Goal: Check status: Check status

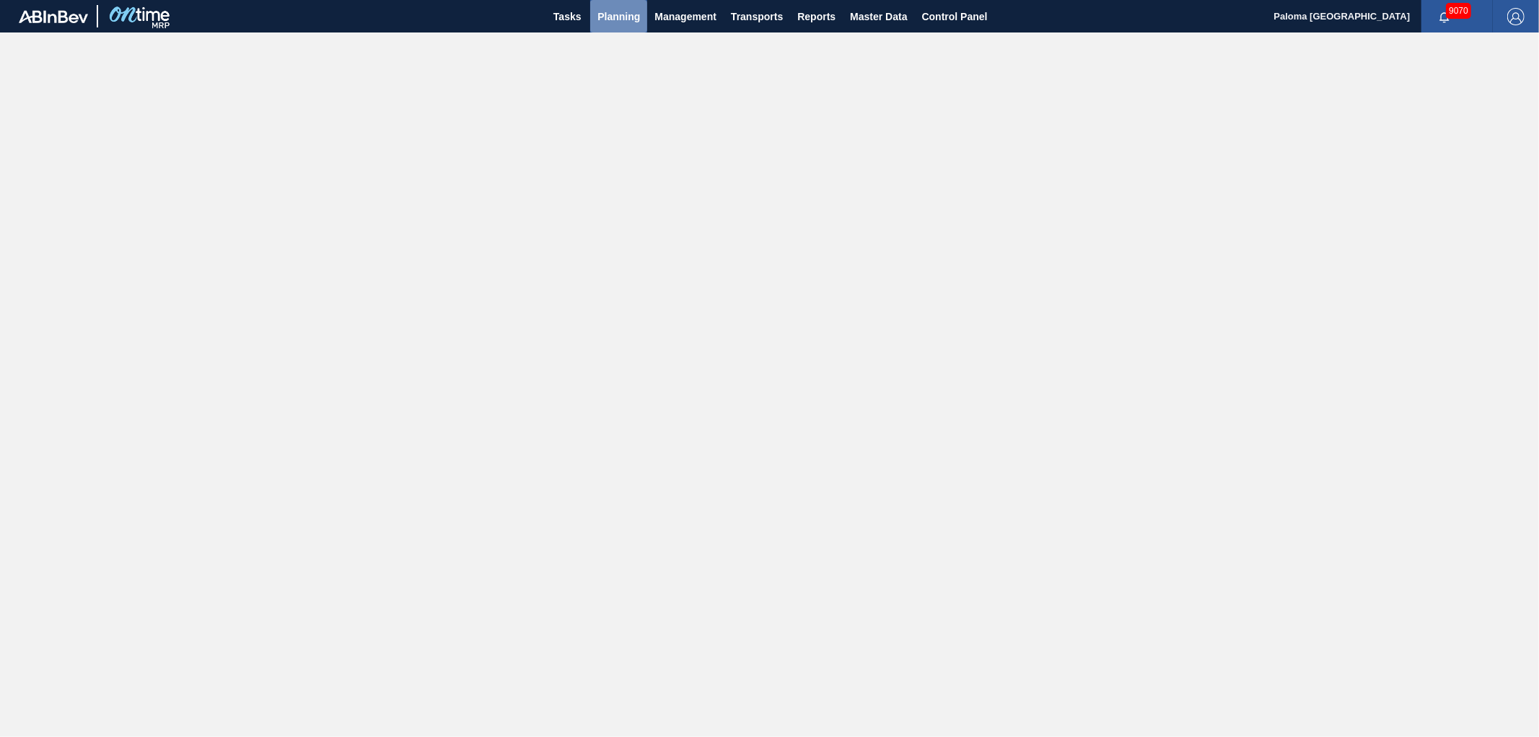
click at [592, 10] on button "Planning" at bounding box center [618, 16] width 57 height 32
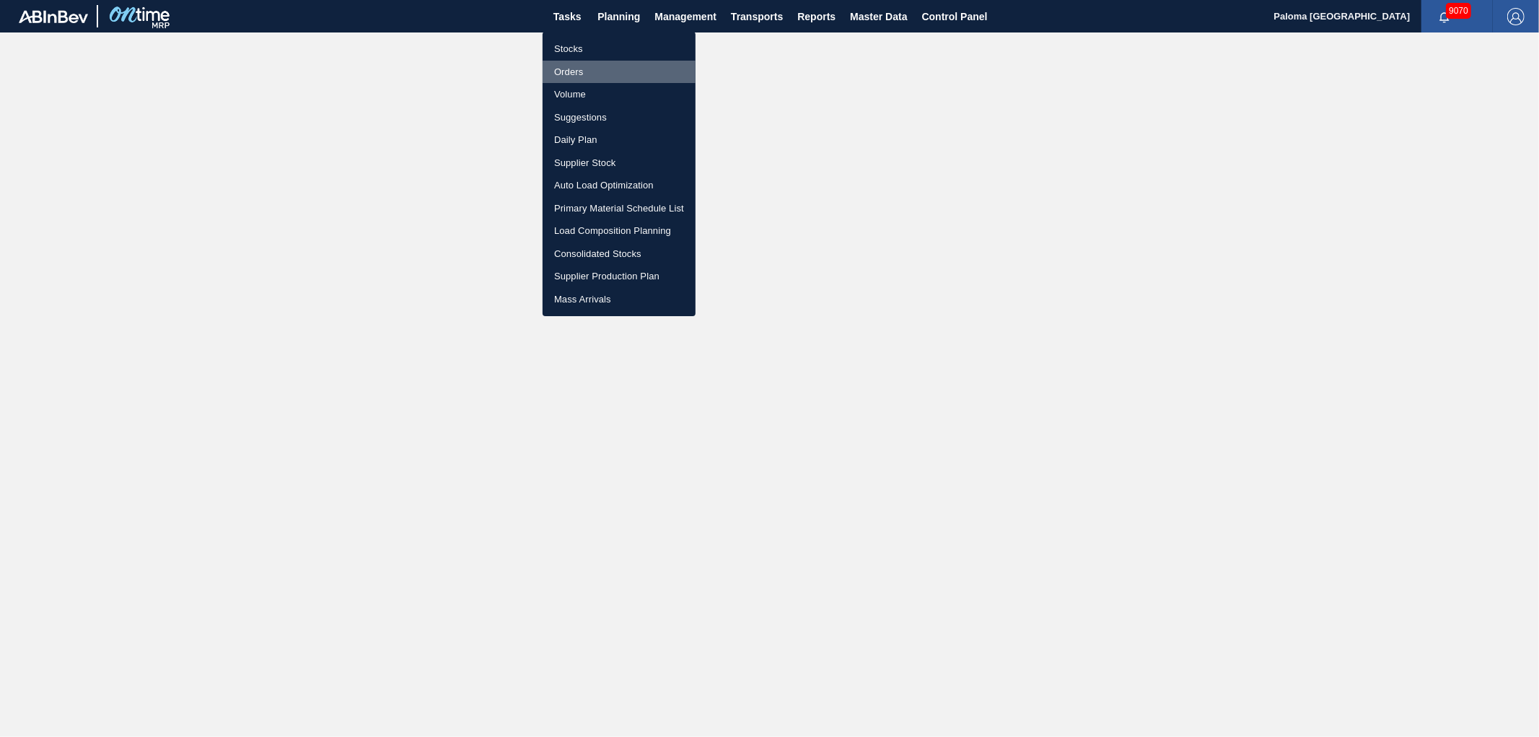
click at [580, 69] on li "Orders" at bounding box center [619, 72] width 153 height 23
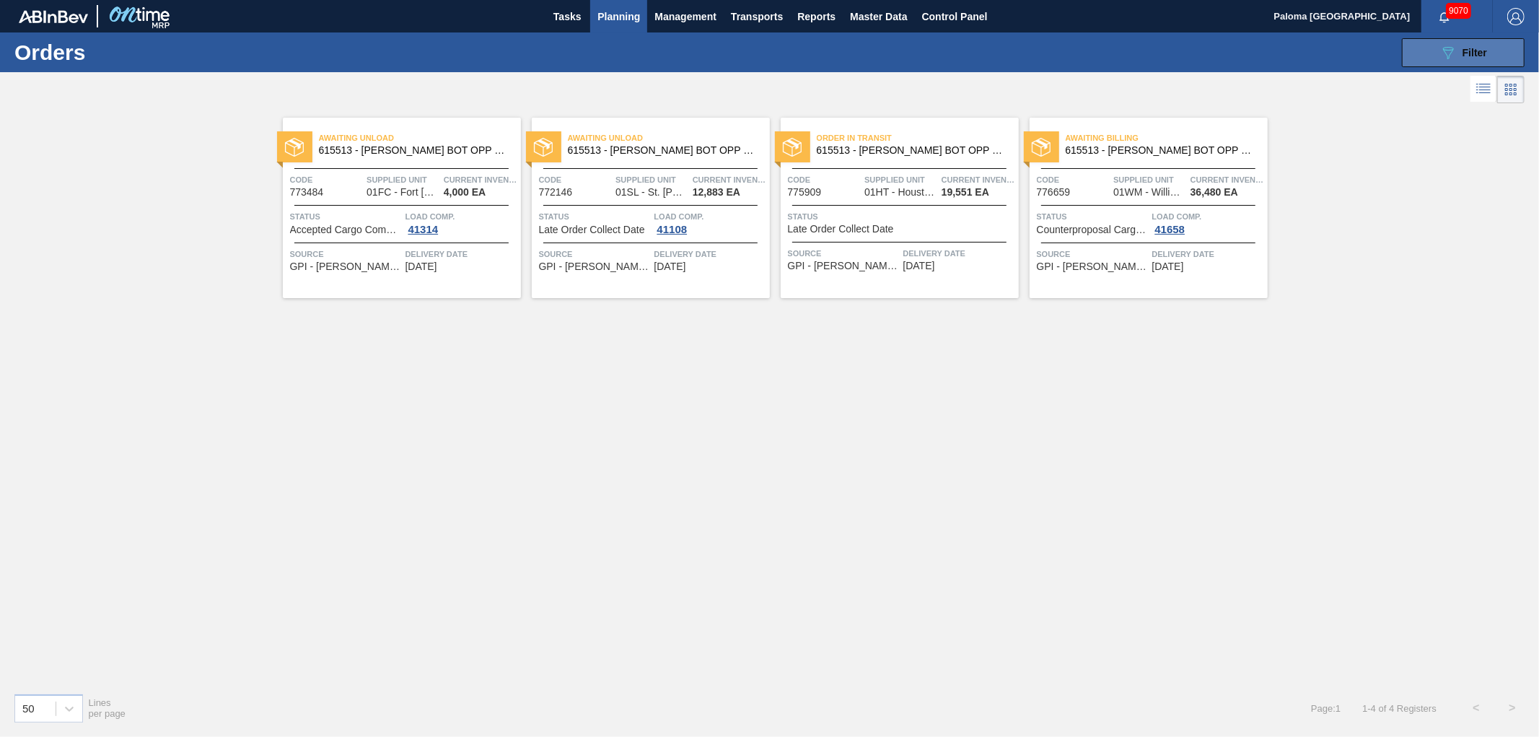
click at [1427, 56] on button "089F7B8B-B2A5-4AFE-B5C0-19BA573D28AC Filter" at bounding box center [1463, 52] width 123 height 29
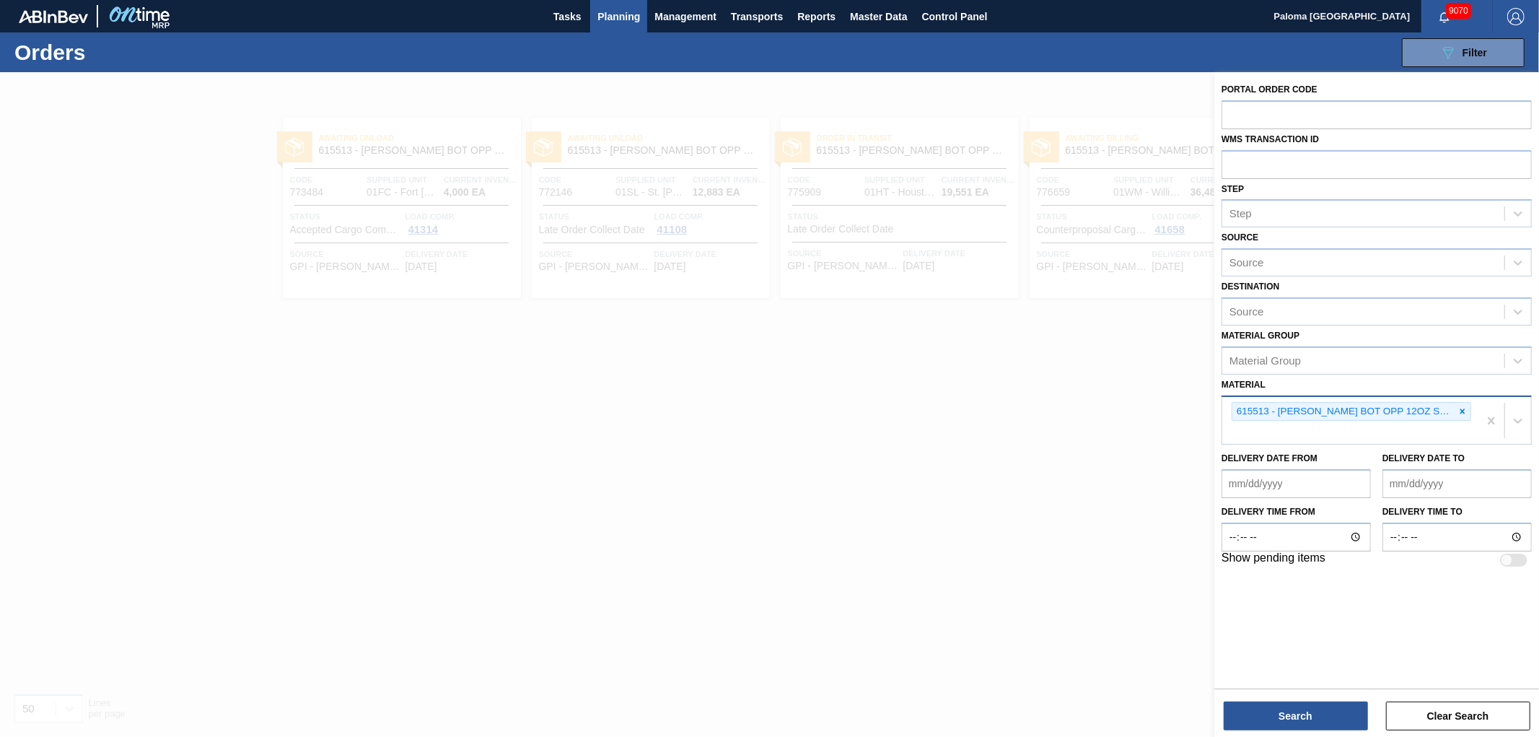
drag, startPoint x: 1460, startPoint y: 410, endPoint x: 1443, endPoint y: 406, distance: 17.2
click at [1461, 409] on icon at bounding box center [1463, 411] width 10 height 10
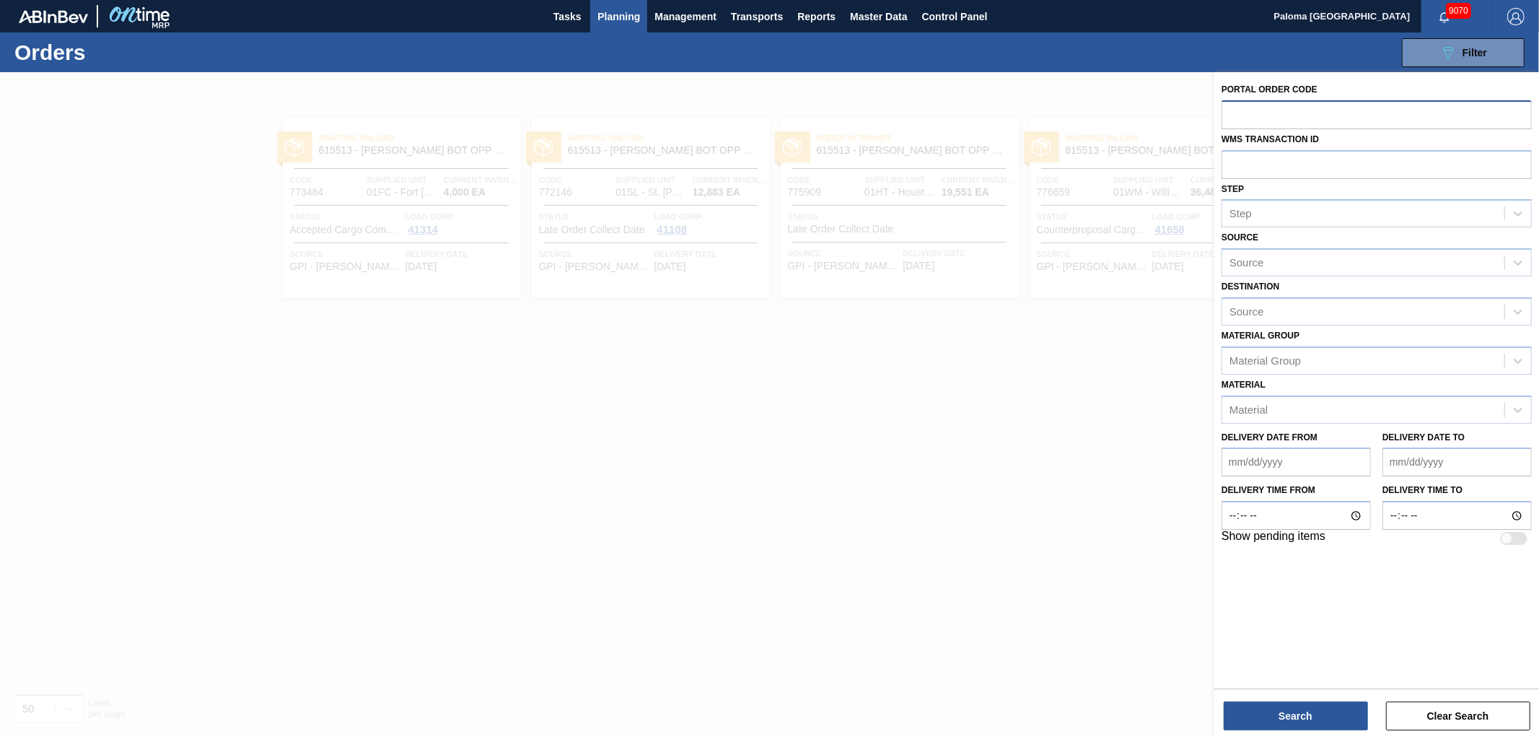
click at [1257, 111] on input "text" at bounding box center [1377, 113] width 310 height 27
paste input "777896"
type input "777896"
click at [1294, 725] on button "Search" at bounding box center [1296, 716] width 144 height 29
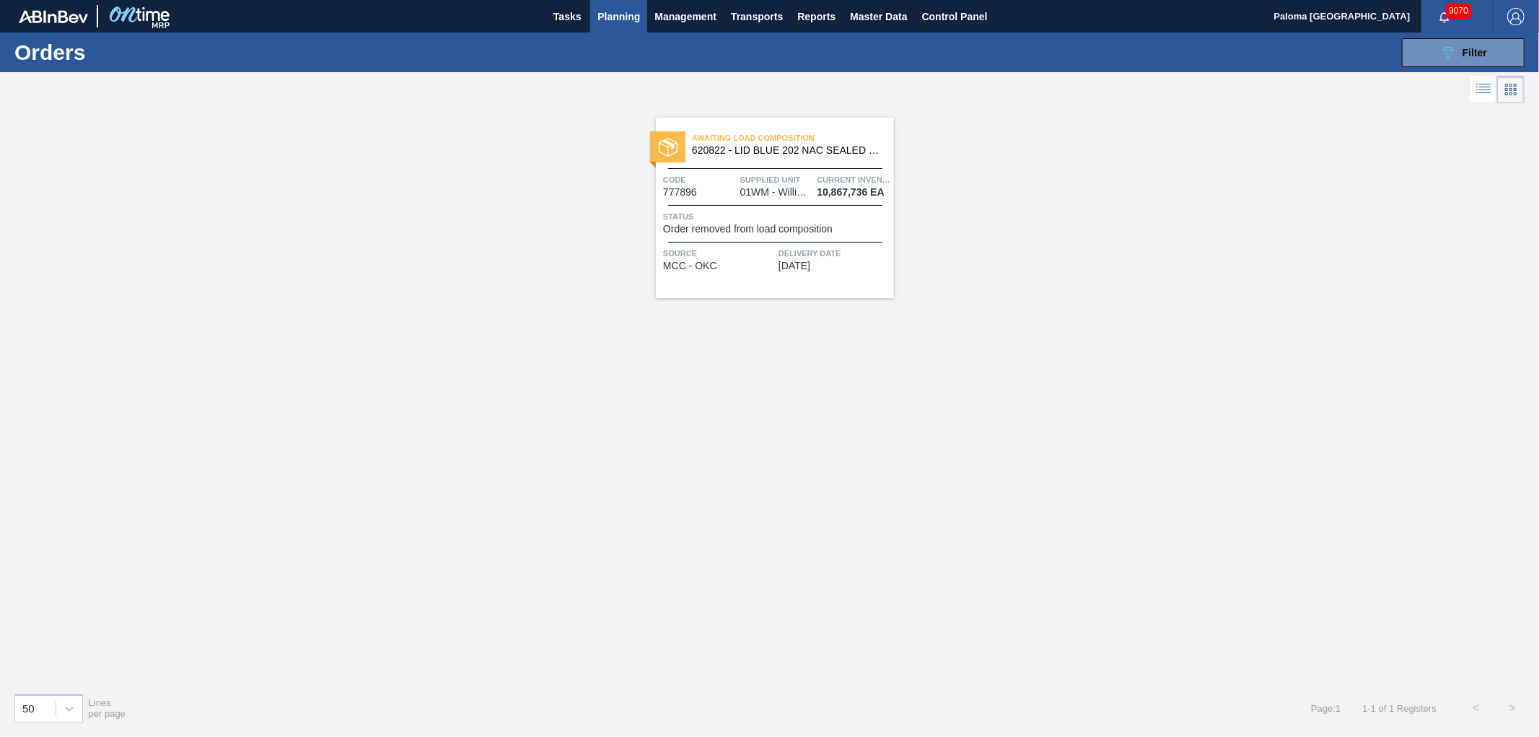
click at [855, 205] on div at bounding box center [775, 205] width 214 height 1
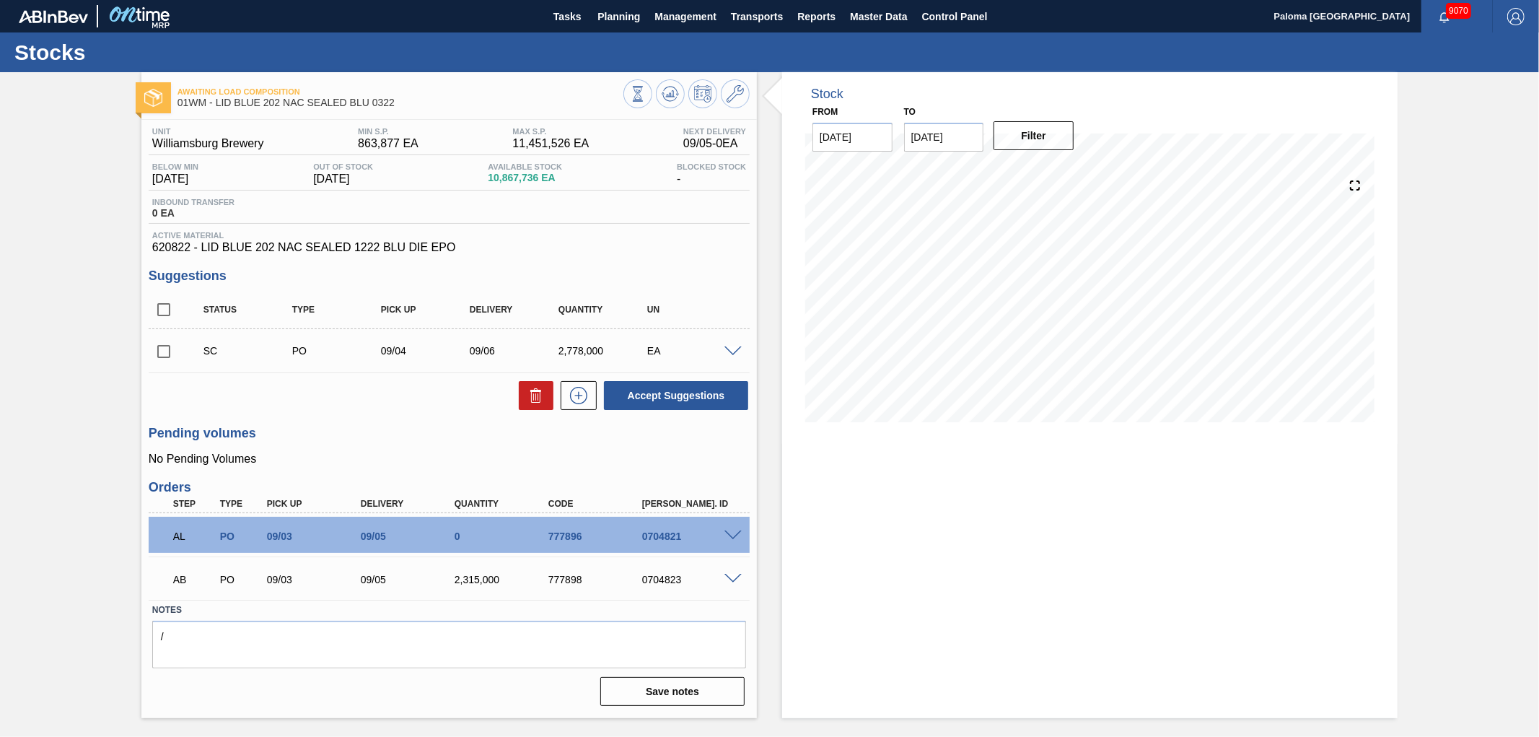
click at [732, 535] on span at bounding box center [733, 535] width 17 height 11
click at [736, 536] on span at bounding box center [733, 535] width 17 height 11
